Goal: Find specific page/section: Locate item on page

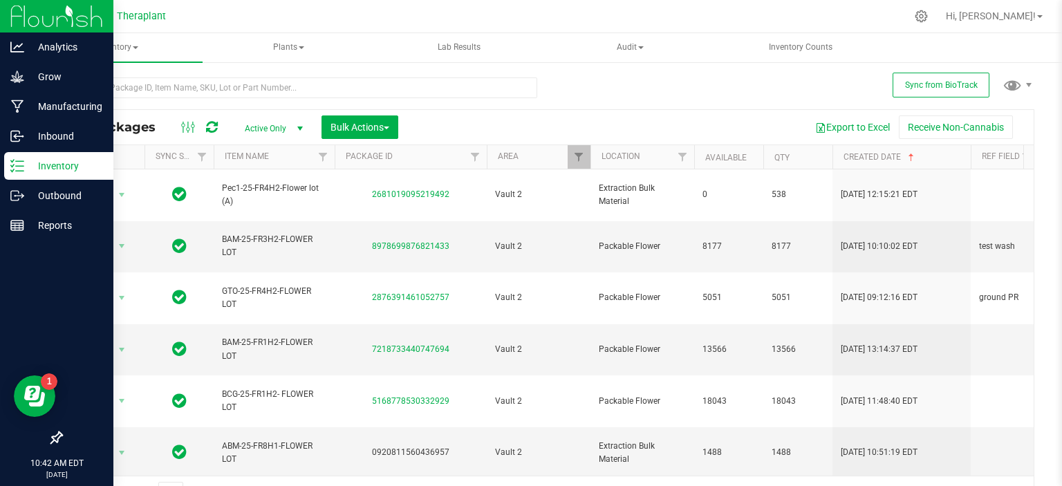
scroll to position [0, 404]
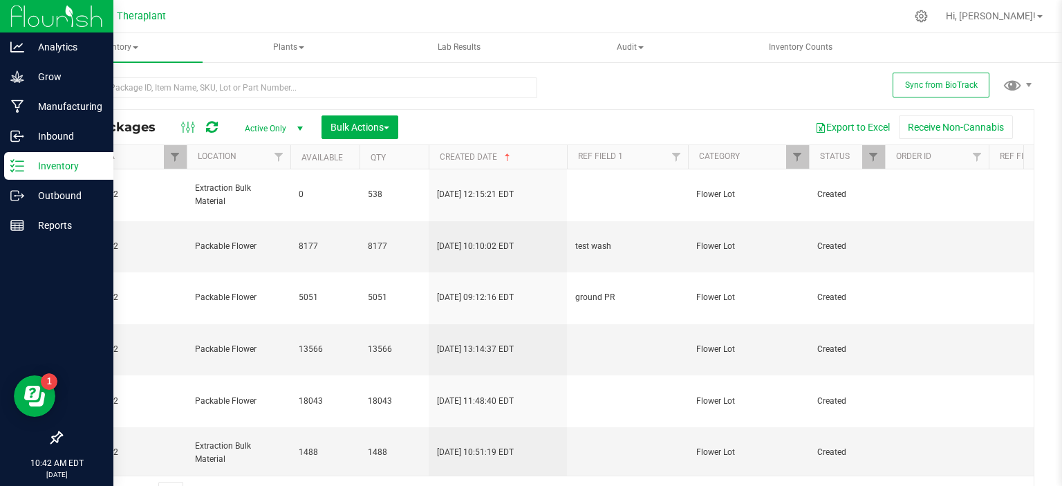
click at [39, 171] on p "Inventory" at bounding box center [65, 166] width 83 height 17
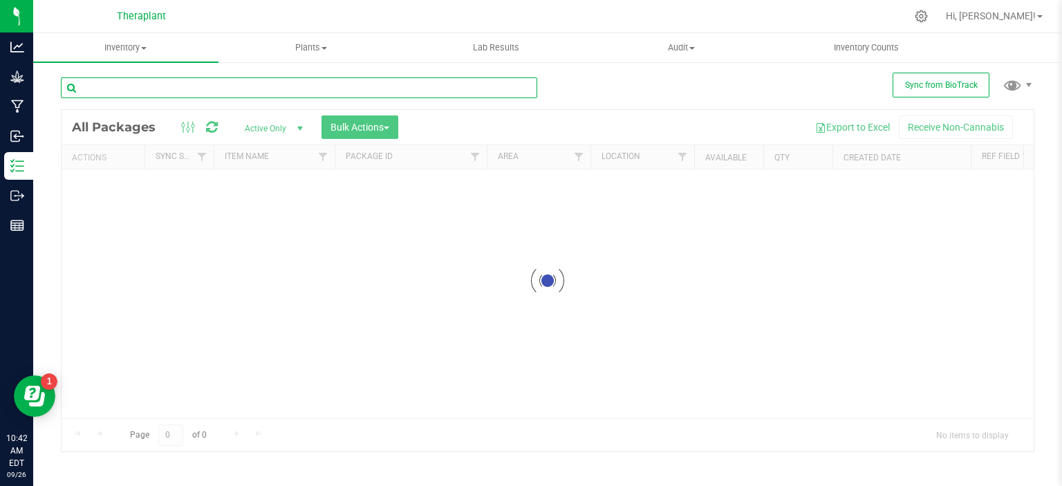
click at [205, 86] on input "text" at bounding box center [299, 87] width 477 height 21
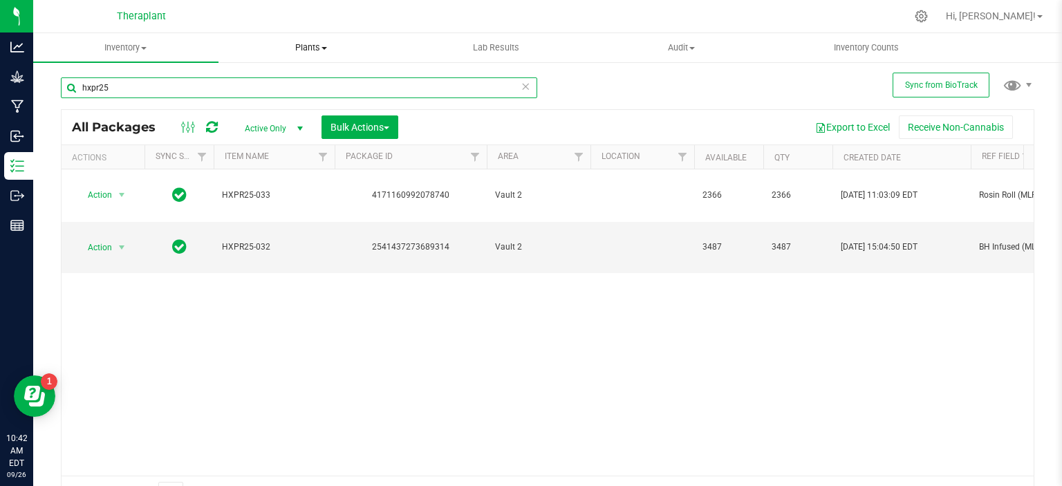
type input "hxpr25"
